Goal: Task Accomplishment & Management: Manage account settings

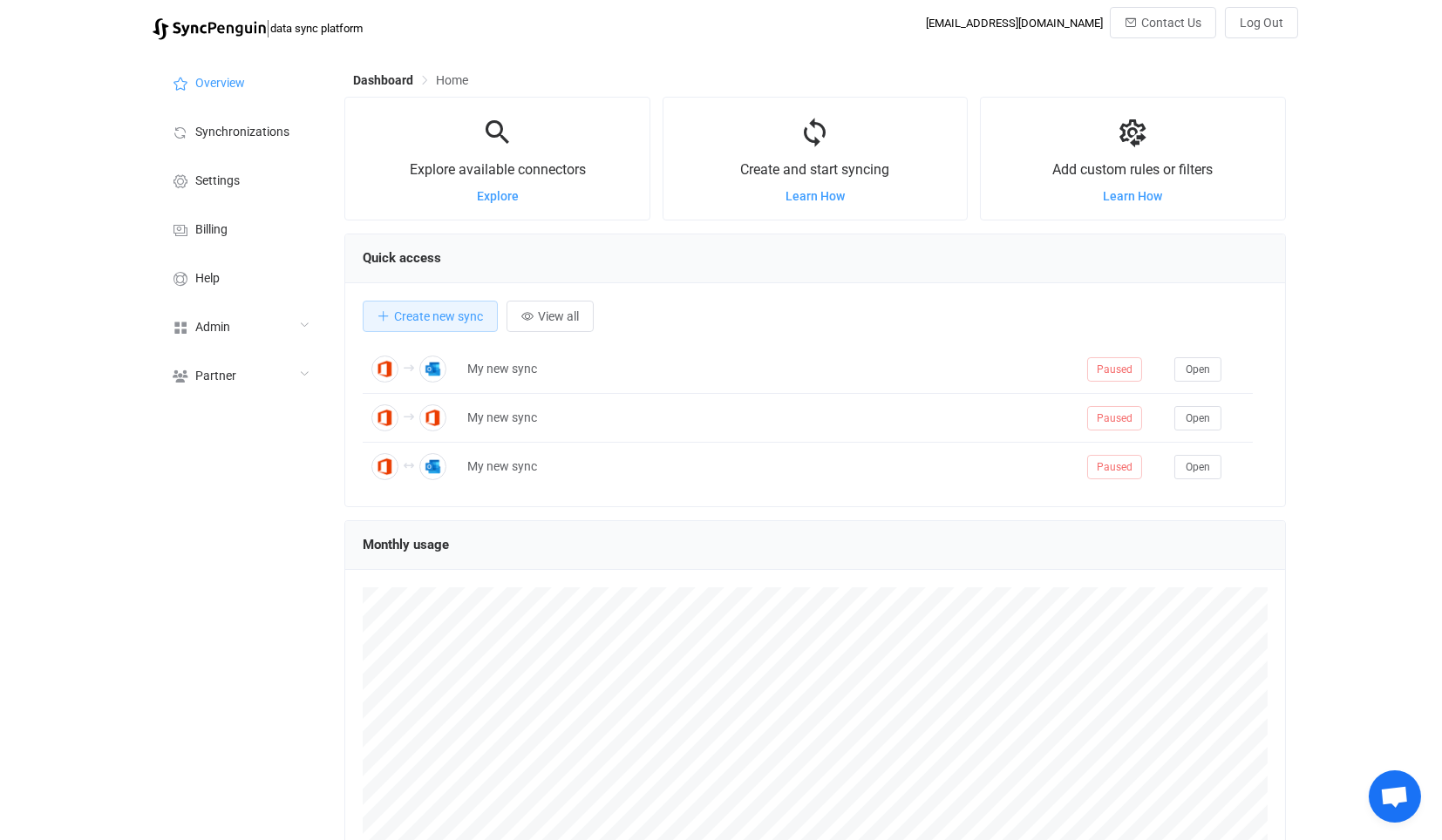
scroll to position [338, 940]
click at [266, 332] on div "Admin" at bounding box center [240, 326] width 175 height 49
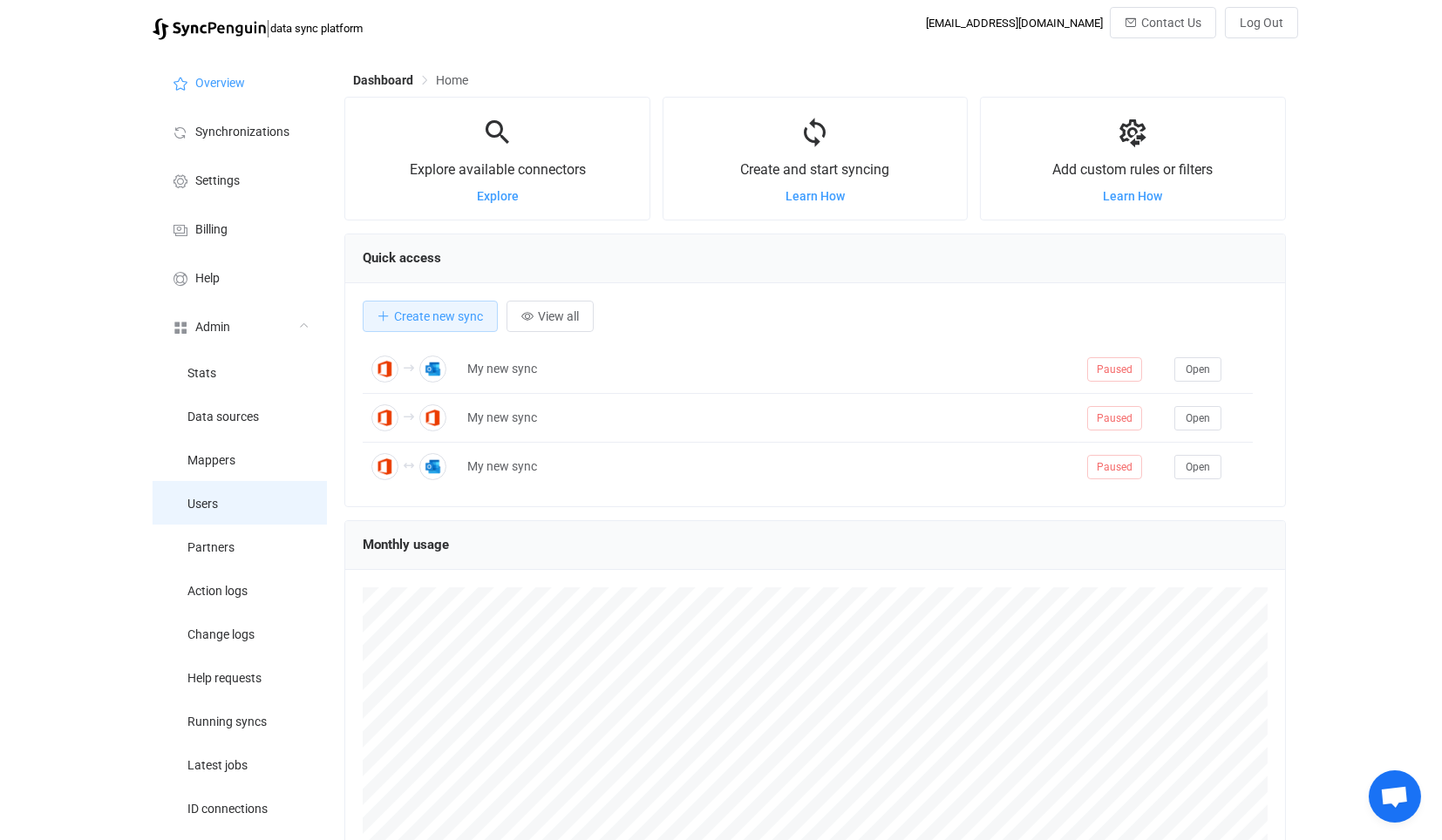
click at [237, 521] on li "Users" at bounding box center [240, 502] width 175 height 43
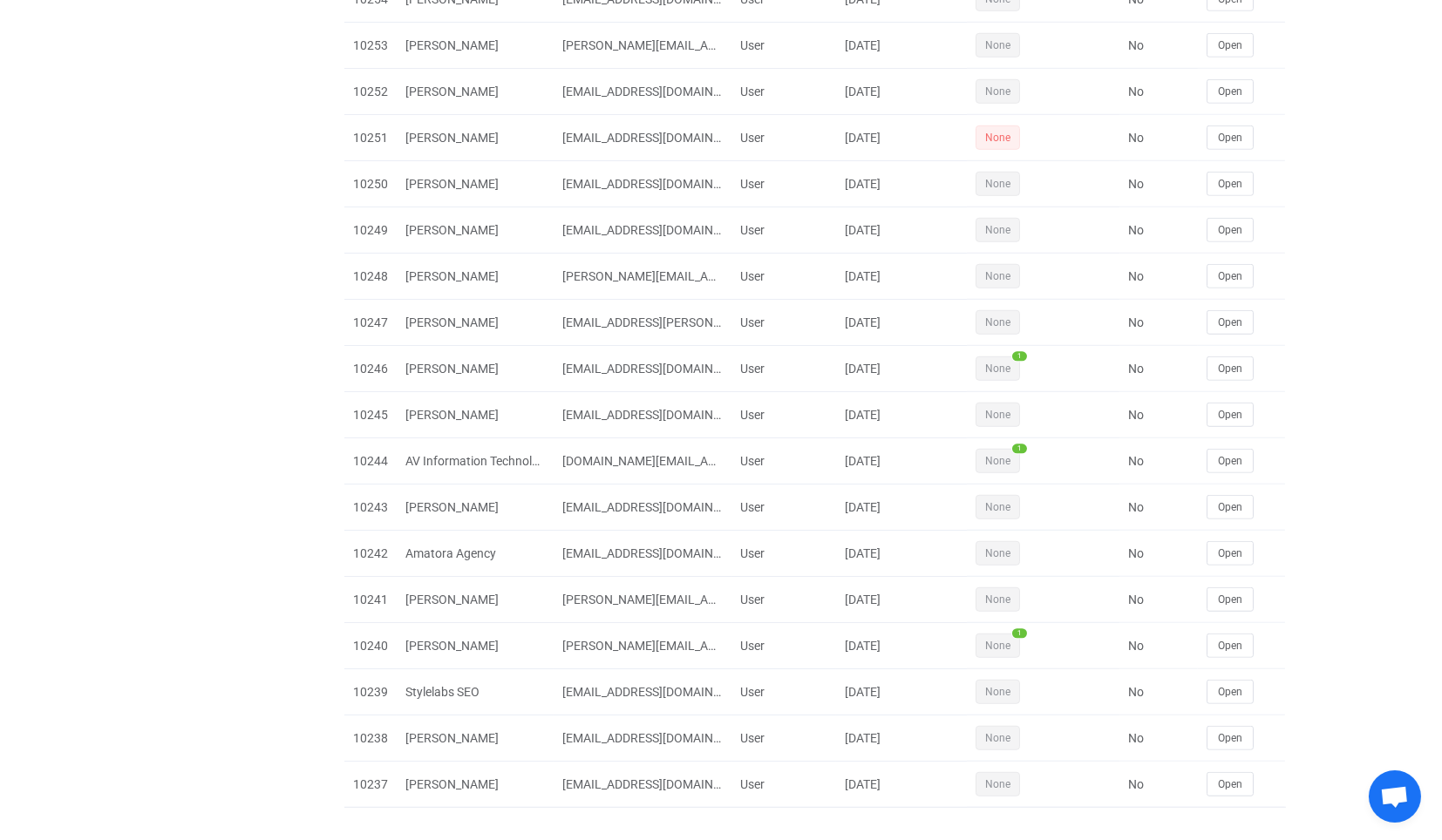
scroll to position [0, 0]
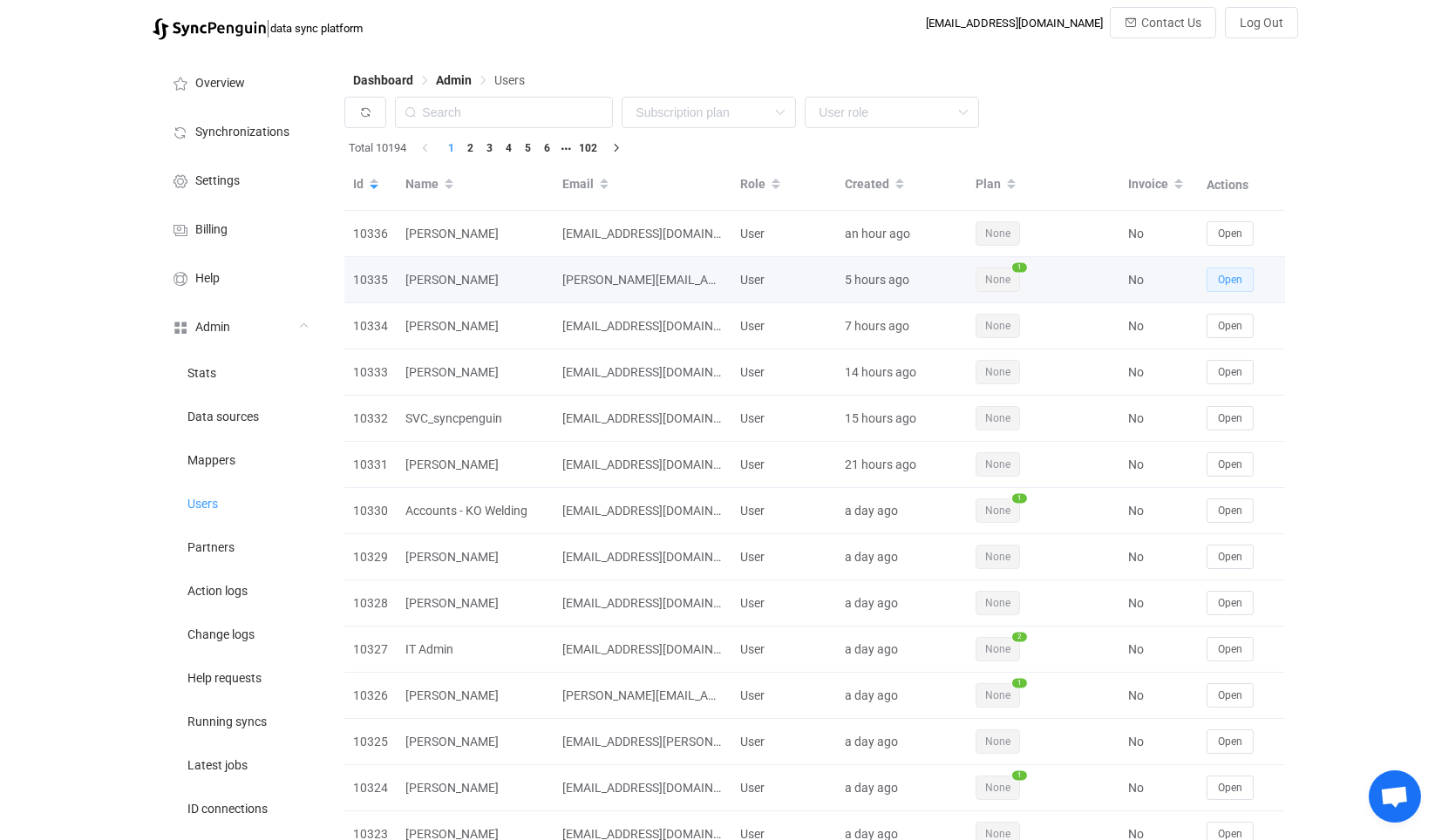
click at [1235, 276] on span "Open" at bounding box center [1229, 280] width 25 height 12
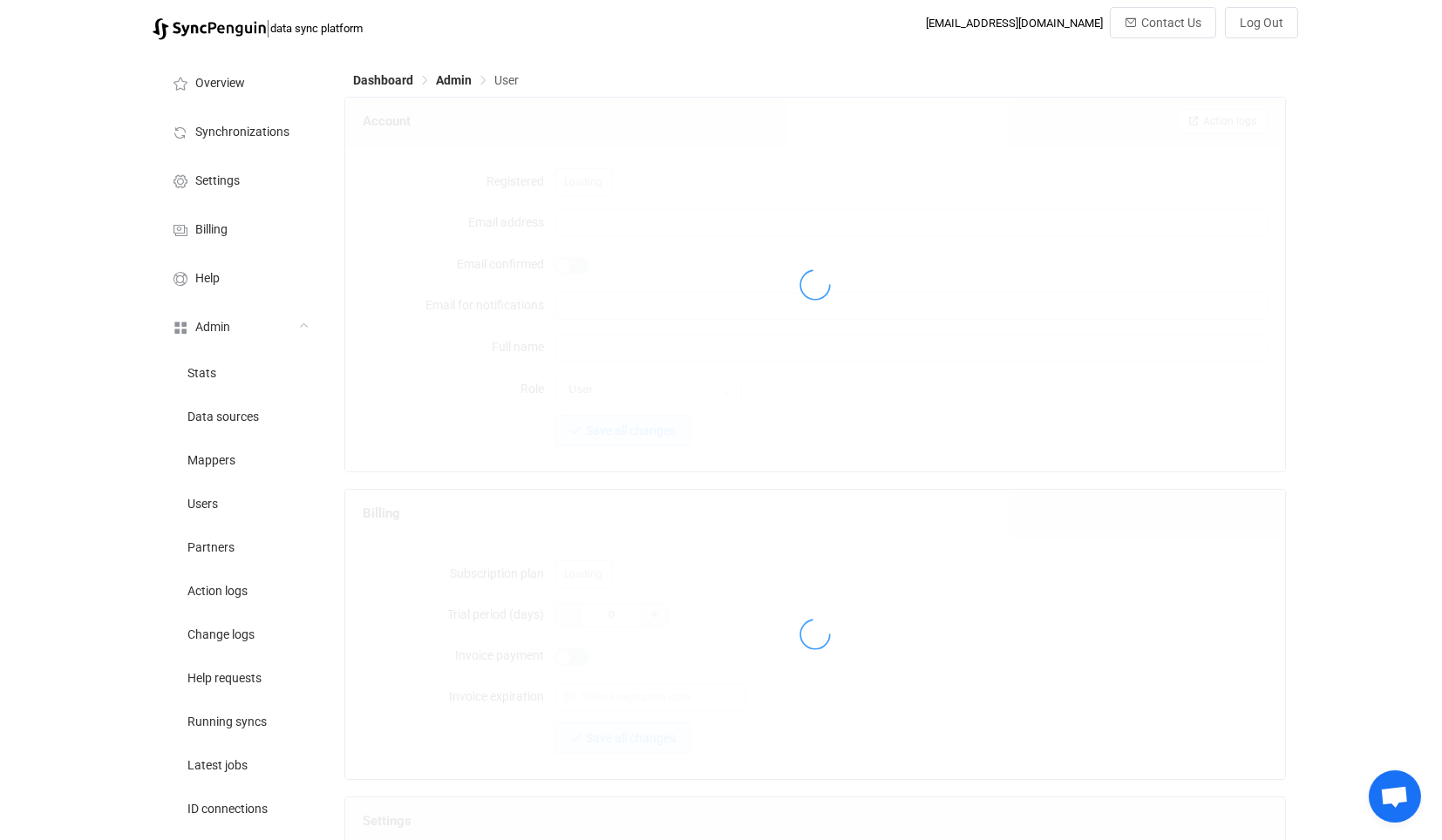
type input "[PERSON_NAME][EMAIL_ADDRESS][PERSON_NAME][DOMAIN_NAME]"
type input "[PERSON_NAME]"
type input "14"
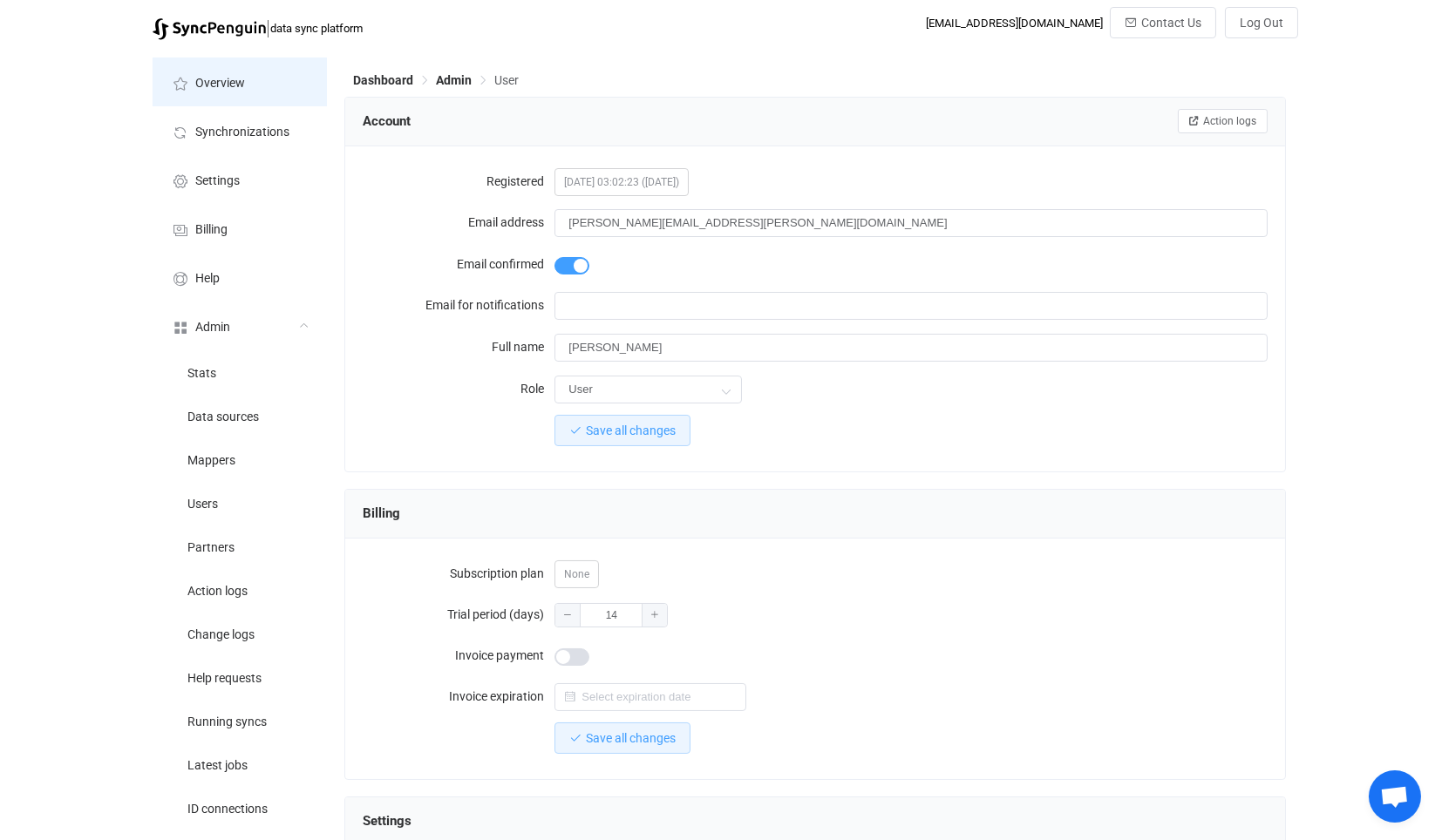
click at [243, 89] on span "Overview" at bounding box center [220, 83] width 50 height 14
